Goal: Transaction & Acquisition: Purchase product/service

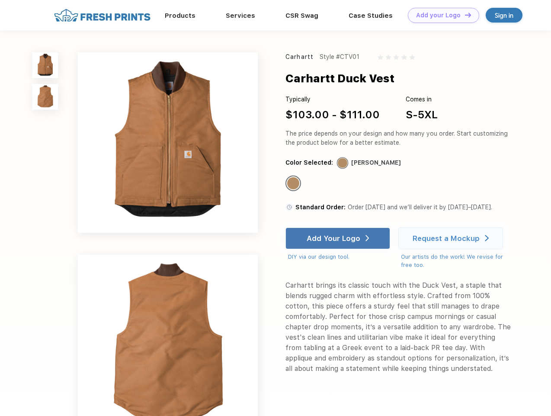
click at [441, 15] on link "Add your Logo Design Tool" at bounding box center [443, 15] width 71 height 15
click at [0, 0] on div "Design Tool" at bounding box center [0, 0] width 0 height 0
click at [464, 15] on link "Add your Logo Design Tool" at bounding box center [443, 15] width 71 height 15
click at [45, 65] on img at bounding box center [45, 65] width 26 height 26
click at [45, 97] on img at bounding box center [45, 97] width 26 height 26
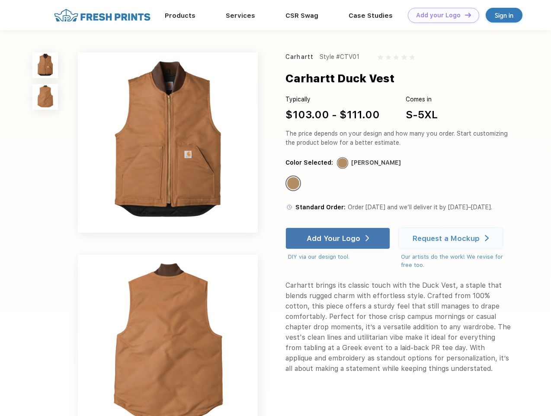
click at [294, 184] on div "Standard Color" at bounding box center [293, 183] width 12 height 12
click at [339, 238] on div "Add Your Logo" at bounding box center [334, 238] width 54 height 9
click at [452, 238] on div "Request a Mockup" at bounding box center [446, 238] width 67 height 9
